Goal: Find specific page/section: Find specific page/section

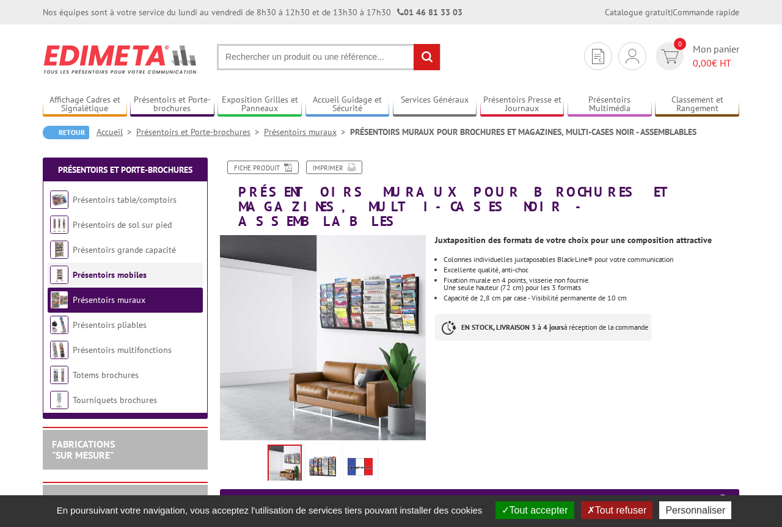
click at [117, 279] on link "Présentoirs mobiles" at bounding box center [110, 274] width 74 height 11
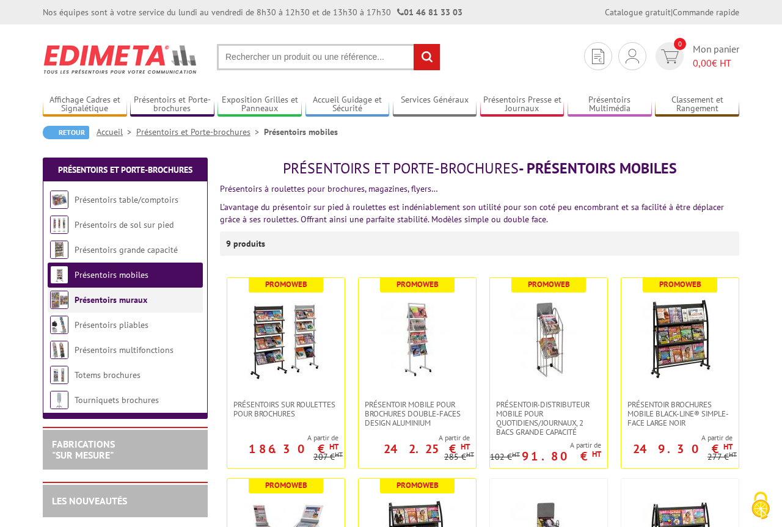
click at [107, 299] on link "Présentoirs muraux" at bounding box center [110, 299] width 73 height 11
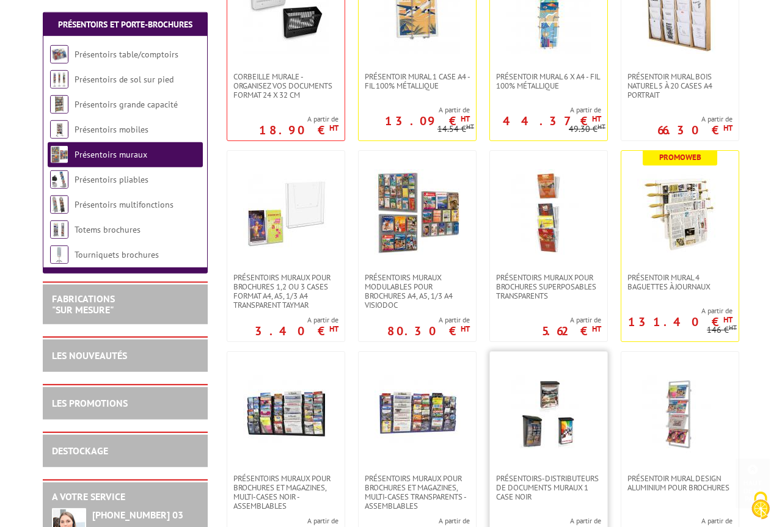
scroll to position [374, 0]
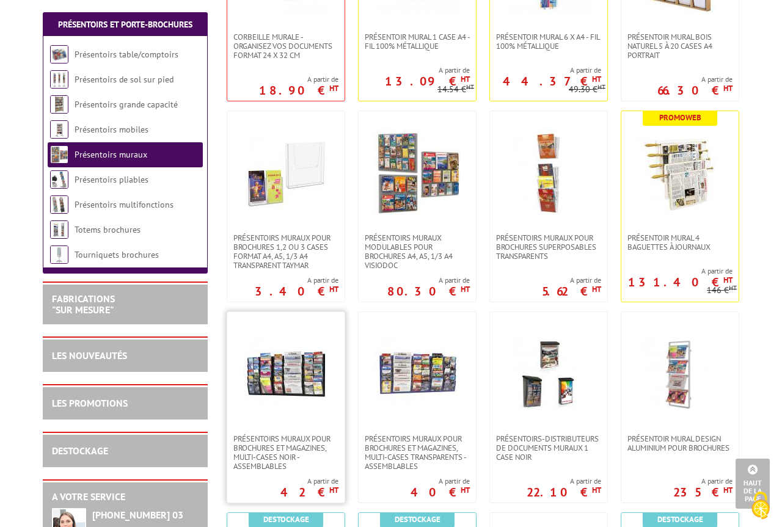
click at [303, 354] on img at bounding box center [285, 372] width 85 height 85
